Goal: Task Accomplishment & Management: Use online tool/utility

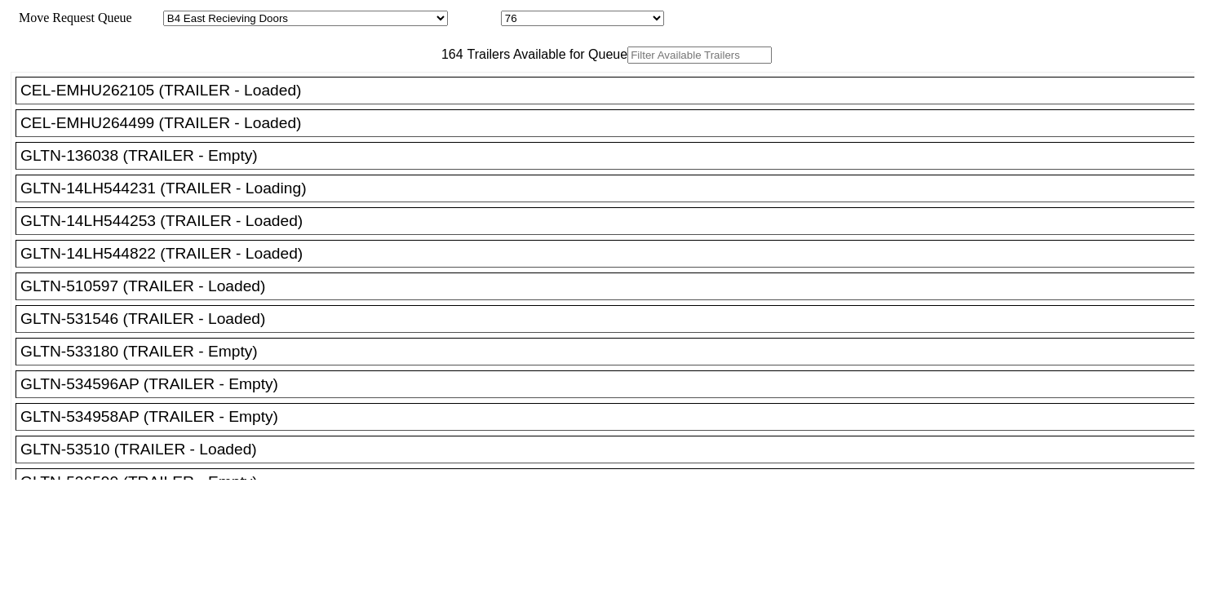
select select "527"
select select "8132"
click at [627, 64] on input "text" at bounding box center [699, 55] width 144 height 17
paste input "STTU434078"
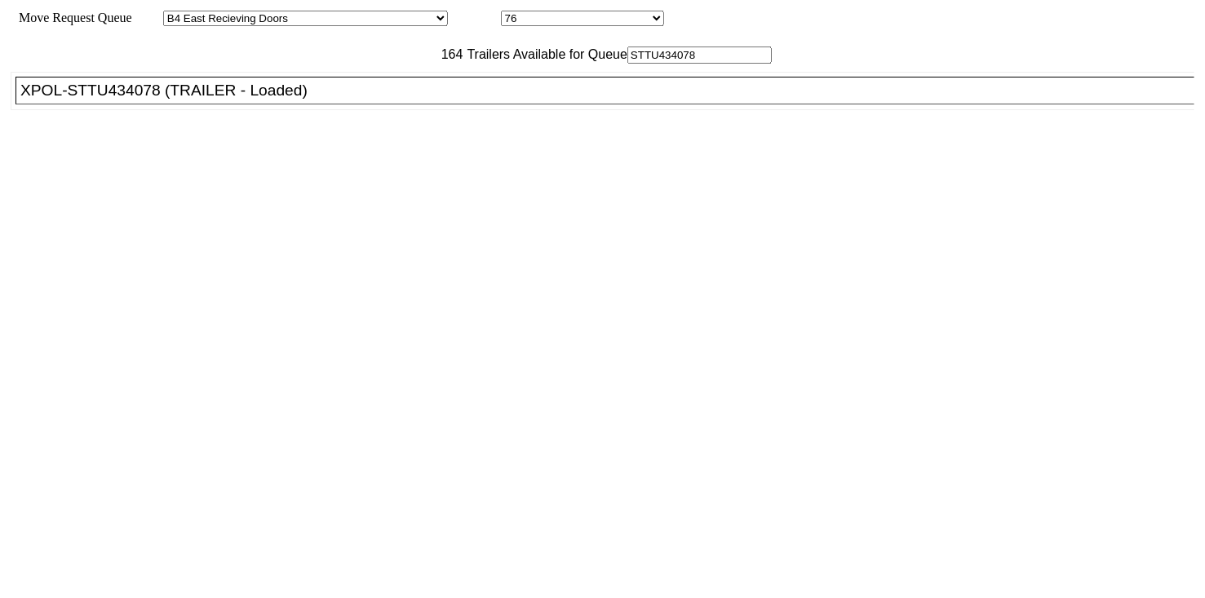
type input "STTU434078"
click at [424, 100] on div "XPOL-STTU434078 (TRAILER - Loaded)" at bounding box center [612, 91] width 1184 height 18
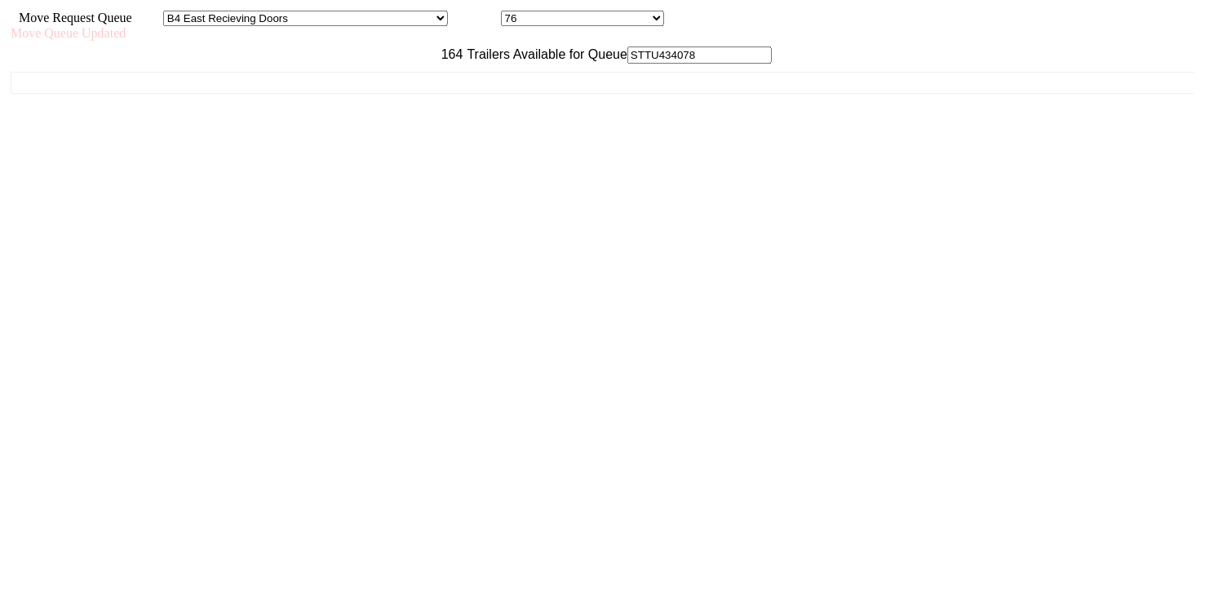
click at [424, 134] on div "CEL-EMHU262105 (TRAILER - Loaded) CEL-EMHU264499 (TRAILER - Loaded) GLTN-136038…" at bounding box center [603, 272] width 1184 height 416
